Goal: Information Seeking & Learning: Learn about a topic

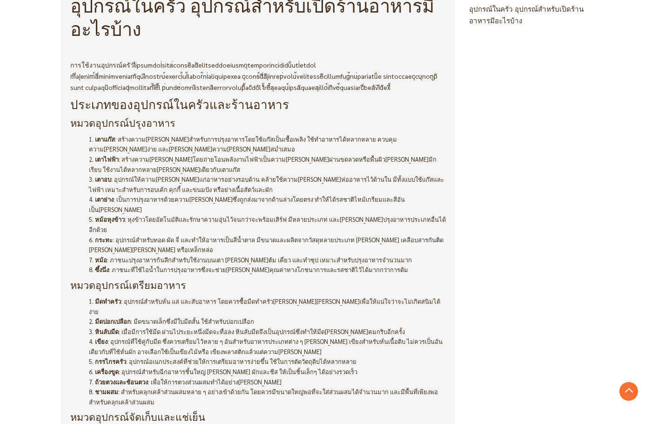
scroll to position [419, 0]
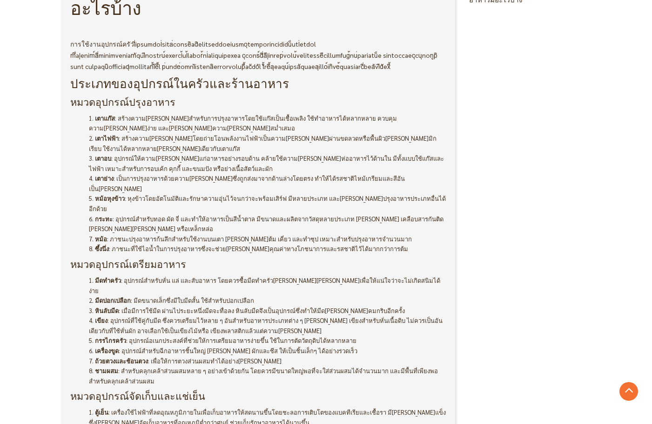
click at [183, 160] on li "เตาอบ : อุปกรณ์ให้ความ[PERSON_NAME]แก่อาหารอย่างรอบด้าน คล้ายใช้ความ[PERSON_NAM…" at bounding box center [267, 163] width 357 height 20
drag, startPoint x: 94, startPoint y: 137, endPoint x: 159, endPoint y: 137, distance: 65.6
click at [103, 137] on li "เตาไฟฟ้า : สร้างความ[PERSON_NAME]โดยถ่ายโอนพลังงานไฟฟ้าเป็นความ[PERSON_NAME]ผ่า…" at bounding box center [267, 143] width 357 height 20
click at [250, 131] on li "เตาแก๊ส : สร้างความ[PERSON_NAME]สำหรับการปรุงอาหารโดยใช้แก๊สเป็นเชื้อเพลิง ใช้ท…" at bounding box center [267, 123] width 357 height 20
click at [96, 140] on strong "เตาไฟฟ้า" at bounding box center [107, 138] width 24 height 8
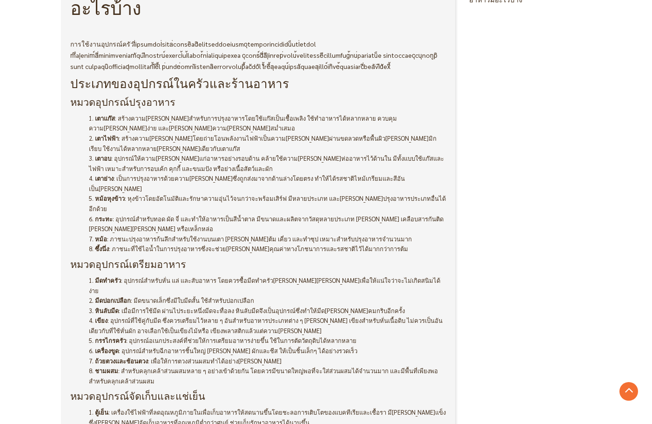
click at [152, 159] on li "เตาอบ : อุปกรณ์ให้ความ[PERSON_NAME]แก่อาหารอย่างรอบด้าน คล้ายใช้ความ[PERSON_NAM…" at bounding box center [267, 163] width 357 height 20
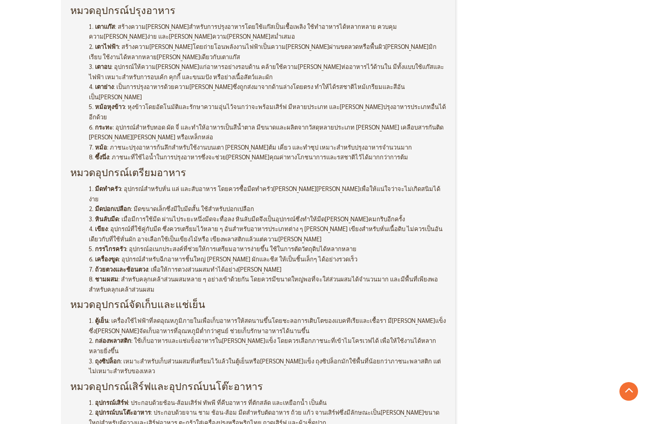
scroll to position [512, 0]
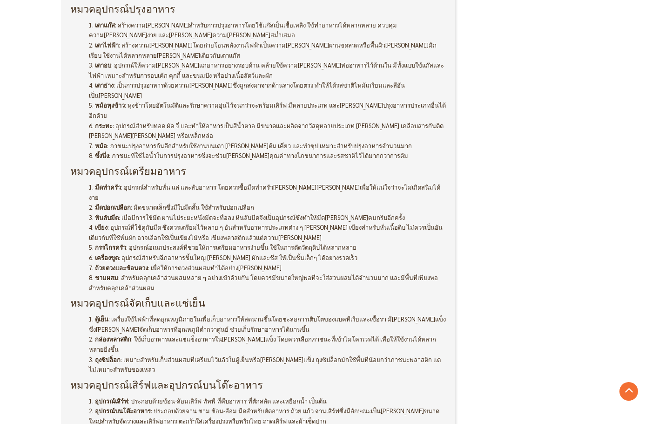
click at [104, 150] on li "ซึ้งนึ่ง : ภาชนะที่ใช้ไอน้ำในการปรุงอาหารซึ่งจะช่วย[PERSON_NAME]คุณค่าทางโภชนาก…" at bounding box center [267, 155] width 357 height 10
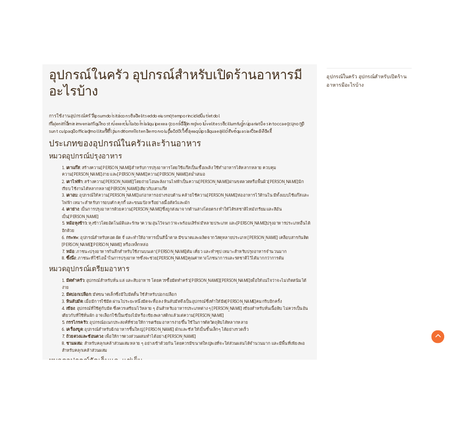
scroll to position [372, 0]
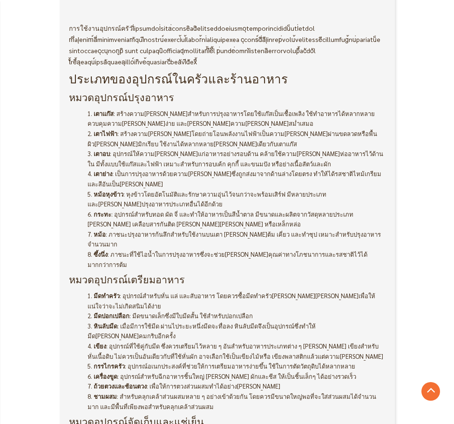
click at [385, 163] on div "ความรู้ บทความ Horetica Admin - [DATE]" at bounding box center [227, 422] width 335 height 1368
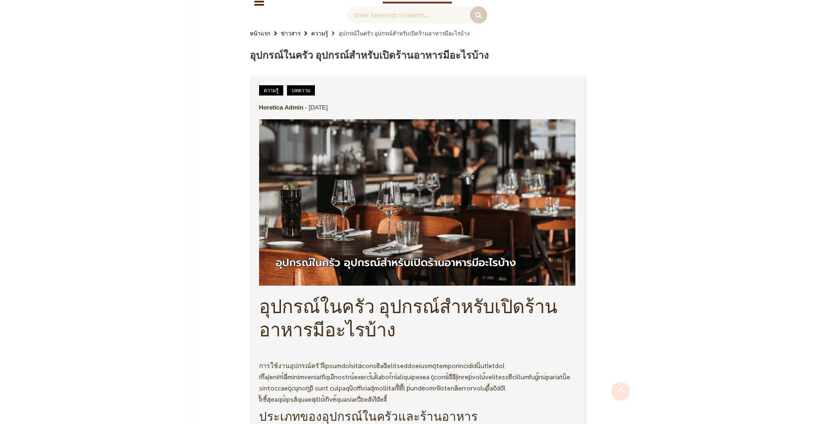
scroll to position [0, 0]
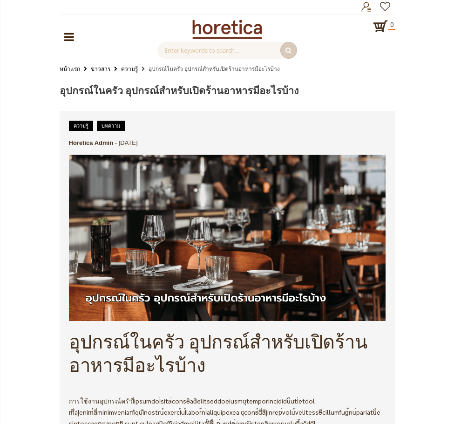
click at [345, 86] on h1 "อุปกรณ์ในครัว อุปกรณ์สำหรับเปิดร้านอาหารมีอะไรบ้าง" at bounding box center [227, 90] width 335 height 13
